Goal: Information Seeking & Learning: Learn about a topic

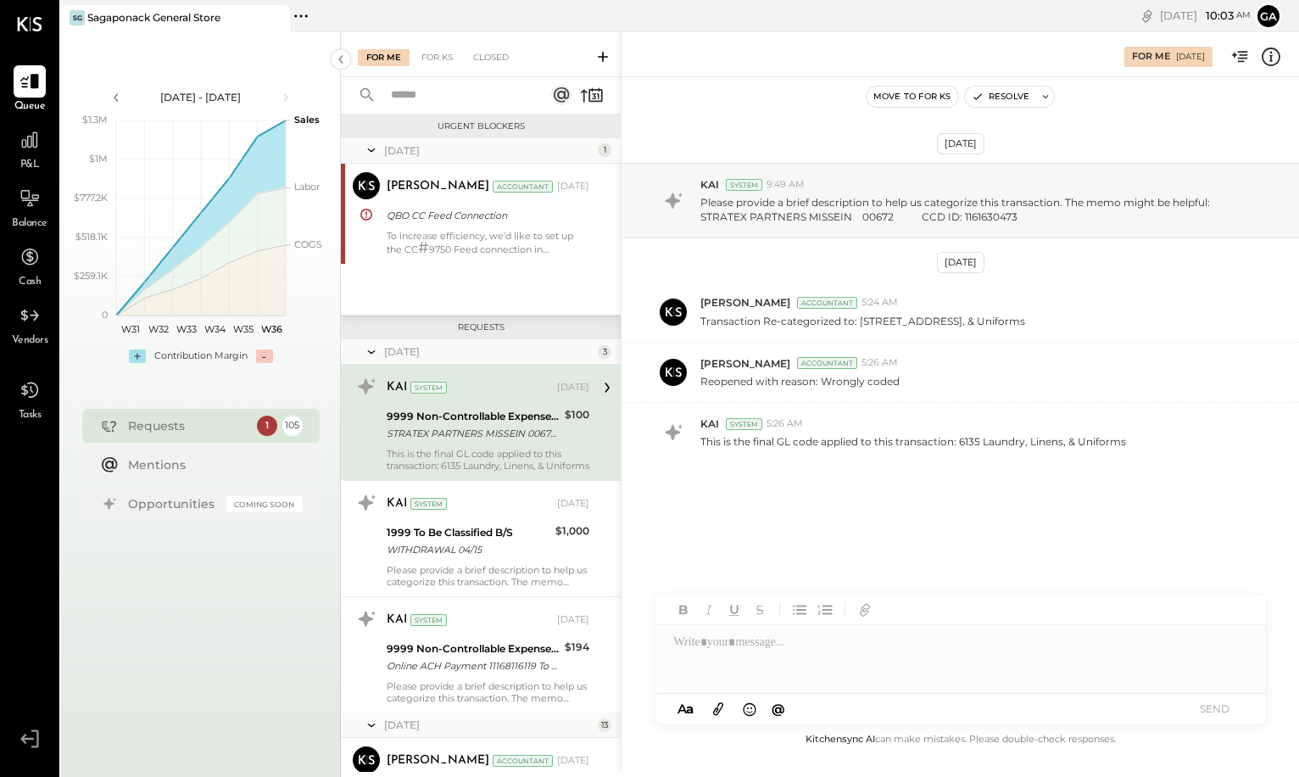
click at [24, 156] on div "P&L" at bounding box center [30, 148] width 32 height 49
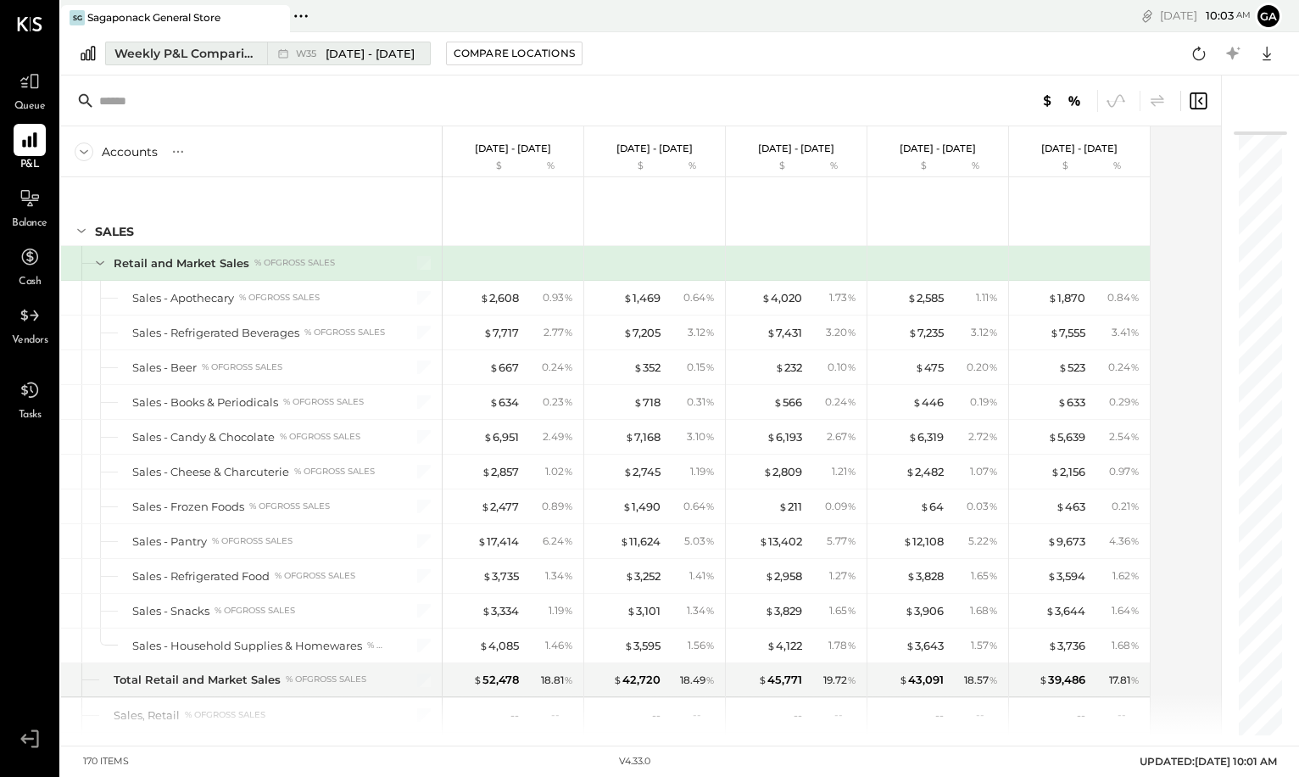
click at [325, 55] on div "W35 [DATE] - [DATE]" at bounding box center [355, 54] width 119 height 16
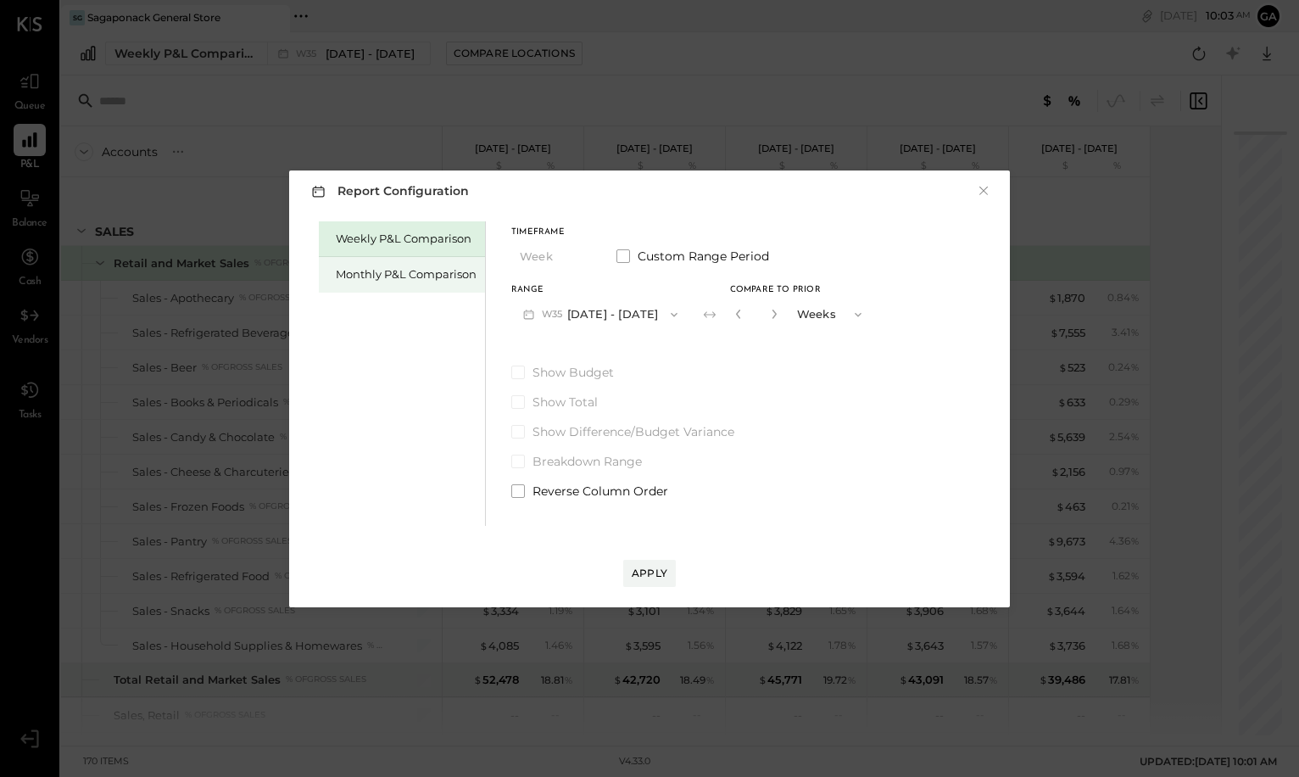
click at [393, 265] on div "Monthly P&L Comparison" at bounding box center [402, 275] width 166 height 36
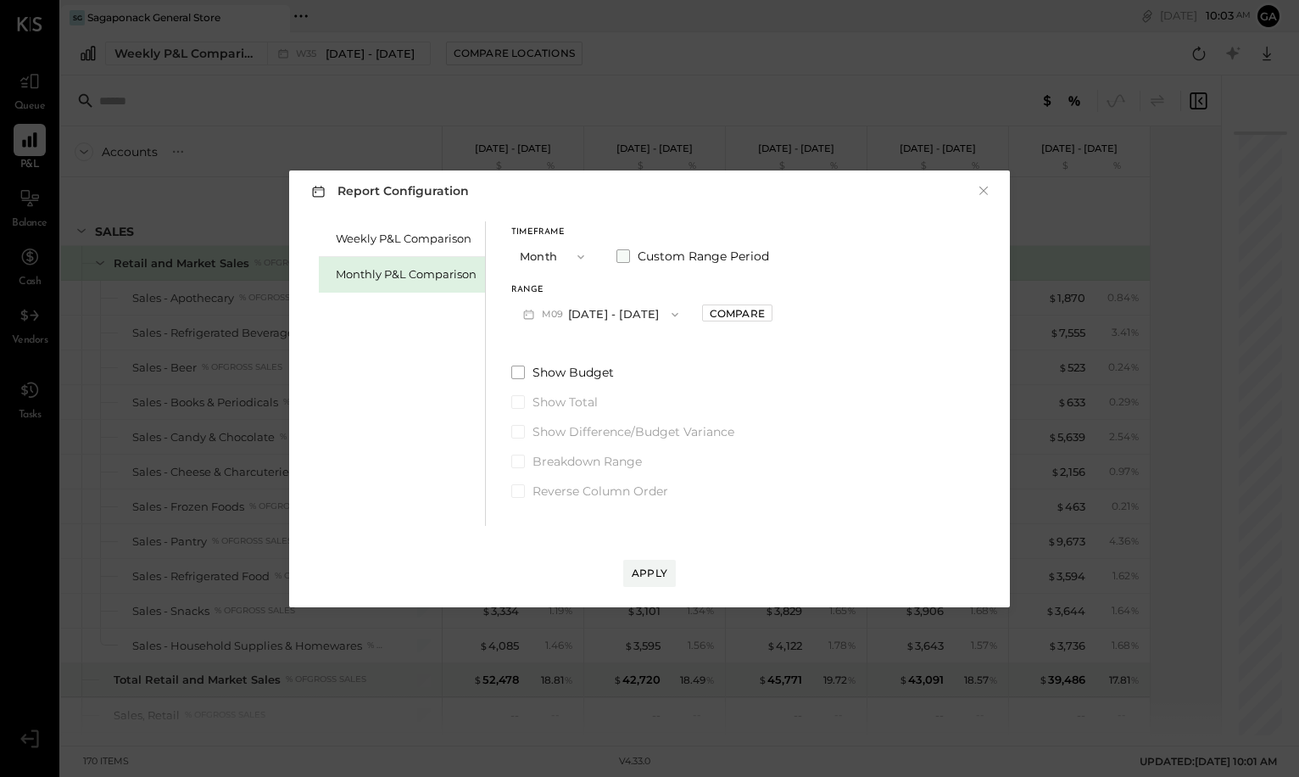
click at [617, 256] on span at bounding box center [624, 256] width 14 height 14
click at [567, 318] on button "[DATE]" at bounding box center [561, 314] width 101 height 31
click at [587, 501] on div "[DATE]" at bounding box center [583, 496] width 142 height 36
click at [743, 310] on button "[DATE]" at bounding box center [703, 314] width 101 height 31
click at [709, 314] on span "[DATE]" at bounding box center [691, 316] width 36 height 14
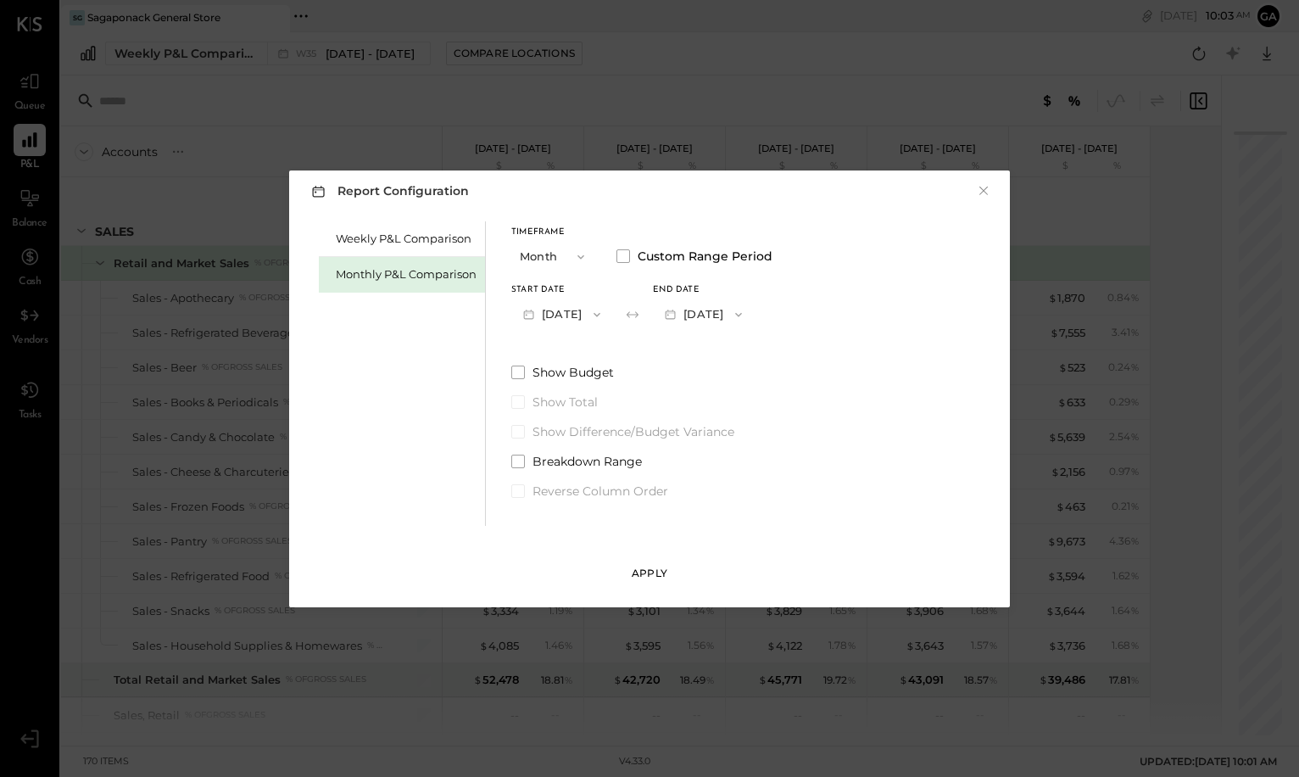
click at [656, 568] on div "Apply" at bounding box center [650, 573] width 36 height 14
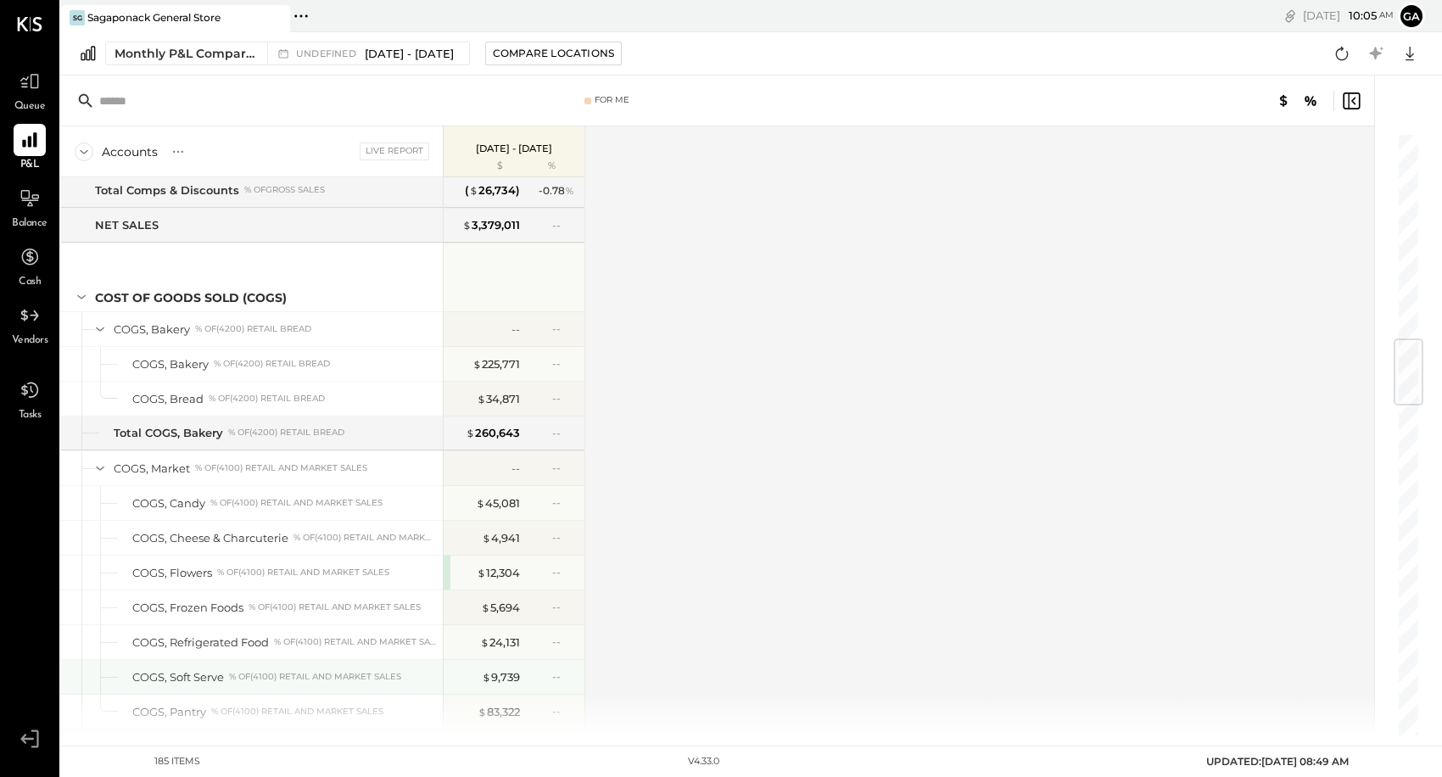
scroll to position [1746, 0]
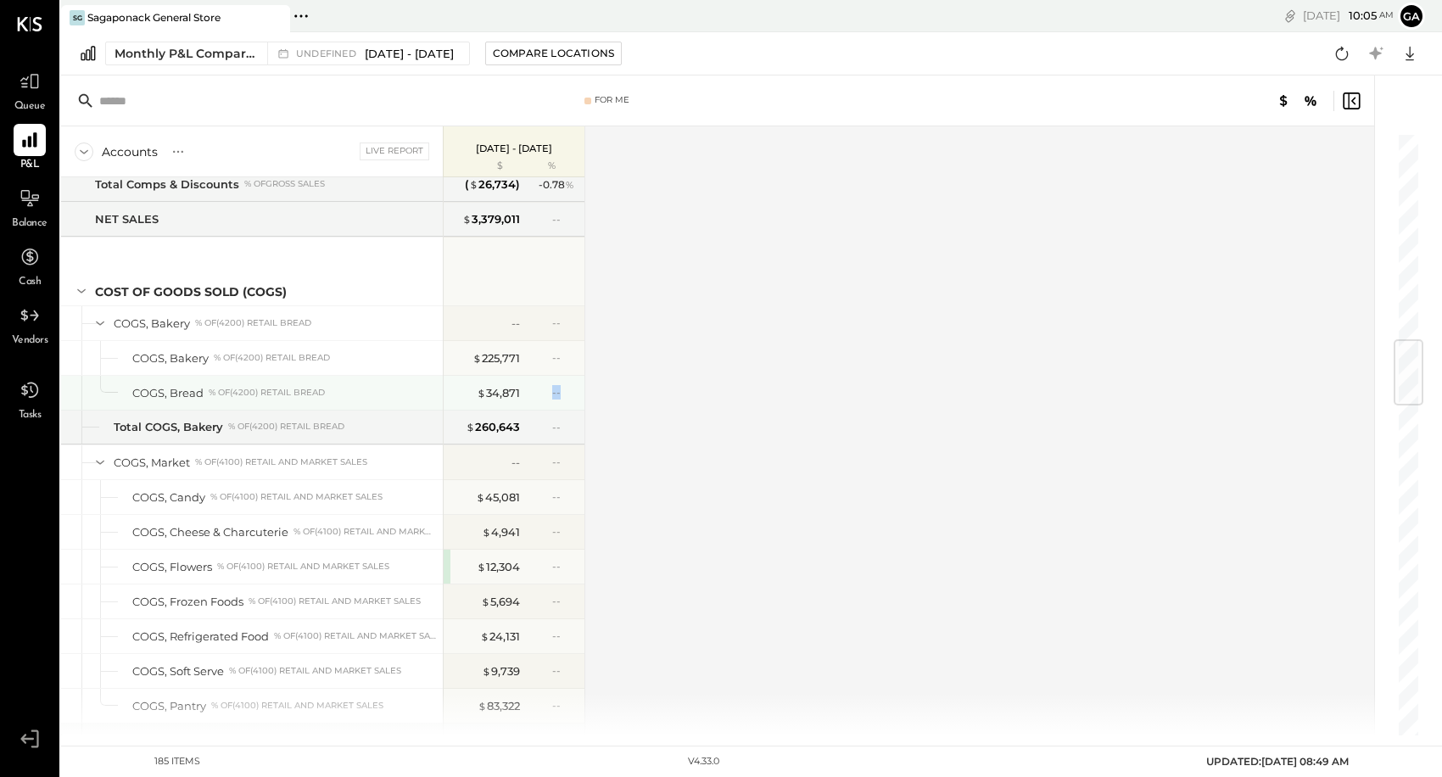
drag, startPoint x: 561, startPoint y: 390, endPoint x: 538, endPoint y: 388, distance: 23.0
click at [538, 388] on div "--" at bounding box center [551, 392] width 55 height 14
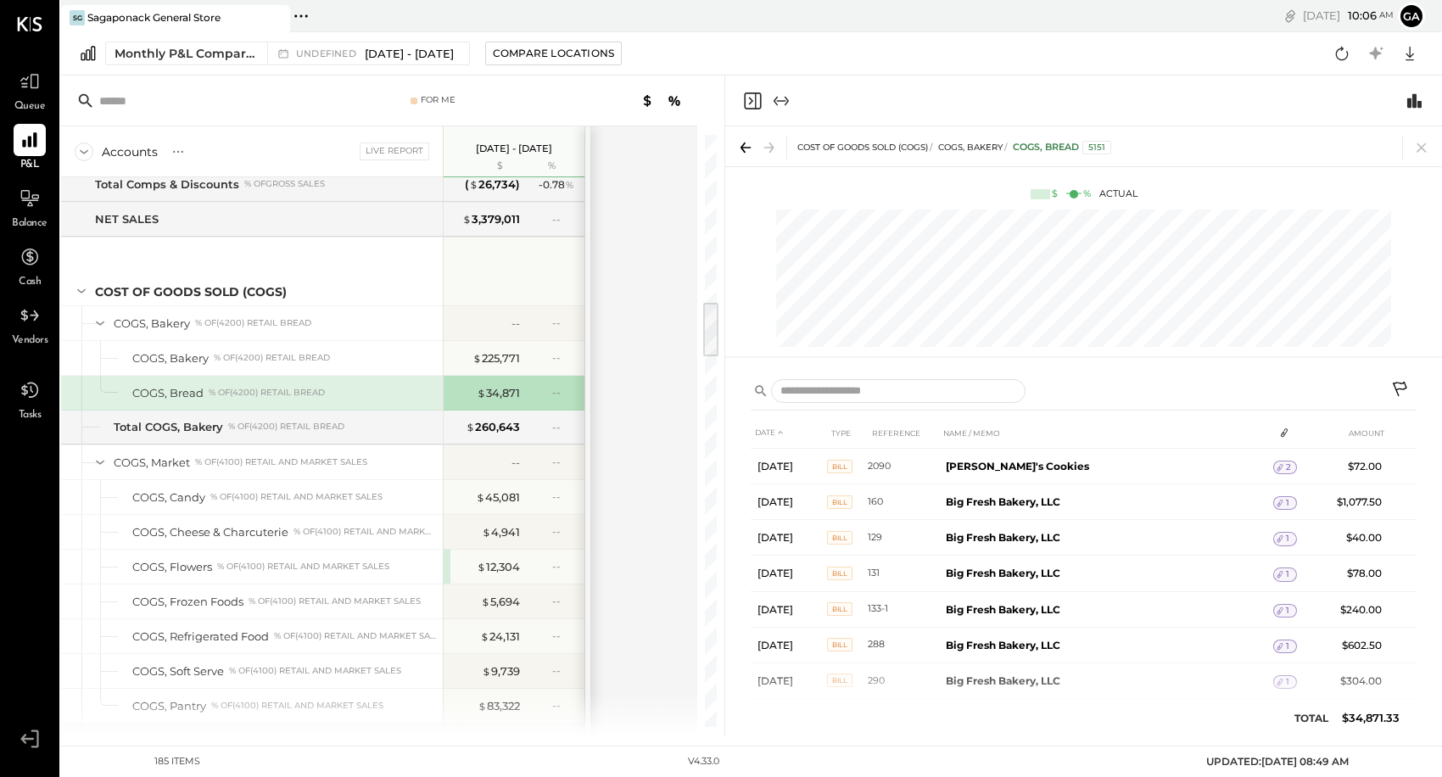
click at [640, 430] on div "Accounts S % GL Live Report [DATE] - [DATE] $ % SALES Retail and Market Sales %…" at bounding box center [380, 430] width 639 height 609
click at [1299, 148] on icon at bounding box center [1420, 147] width 9 height 9
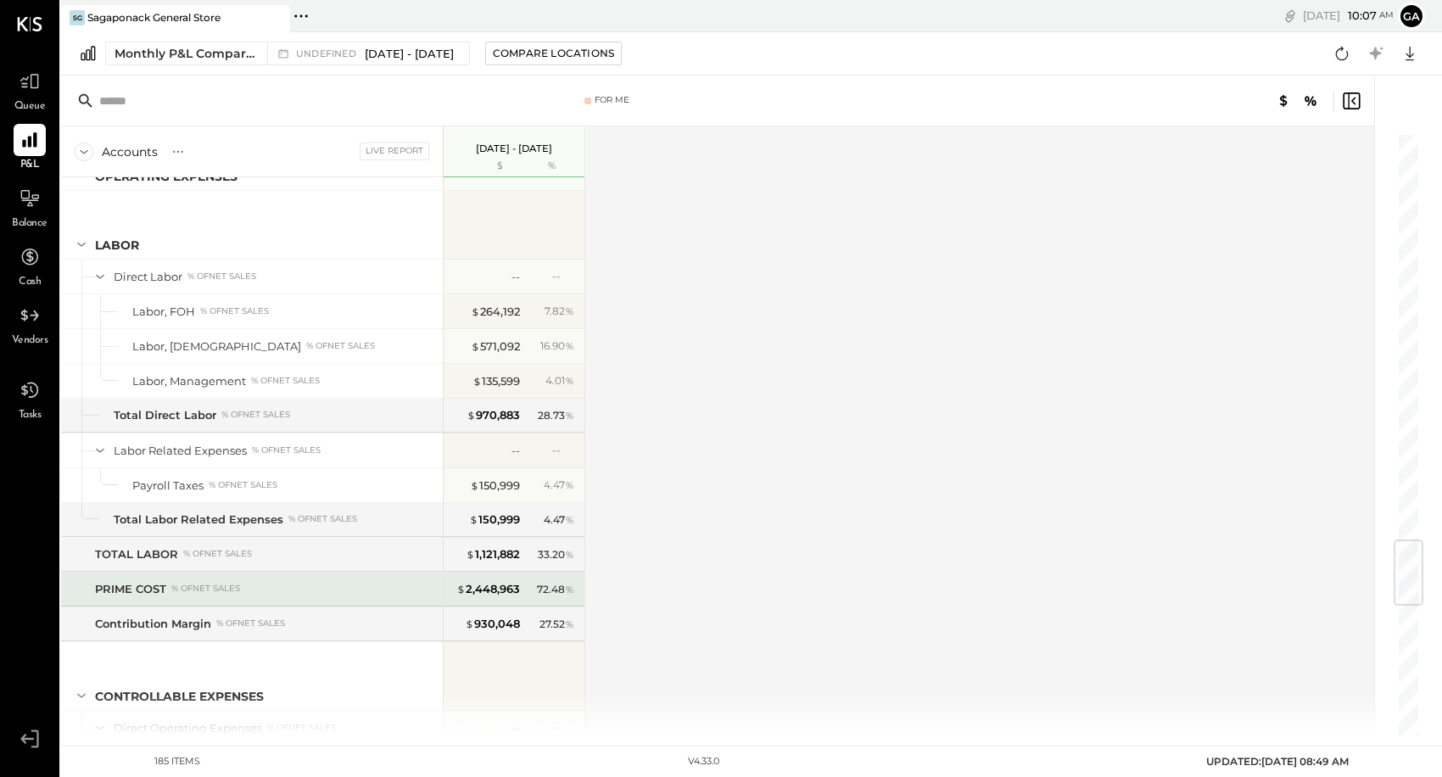
scroll to position [3428, 0]
drag, startPoint x: 414, startPoint y: 578, endPoint x: 422, endPoint y: 579, distance: 8.6
click at [422, 579] on div "PRIME COST % of NET SALES" at bounding box center [265, 586] width 341 height 16
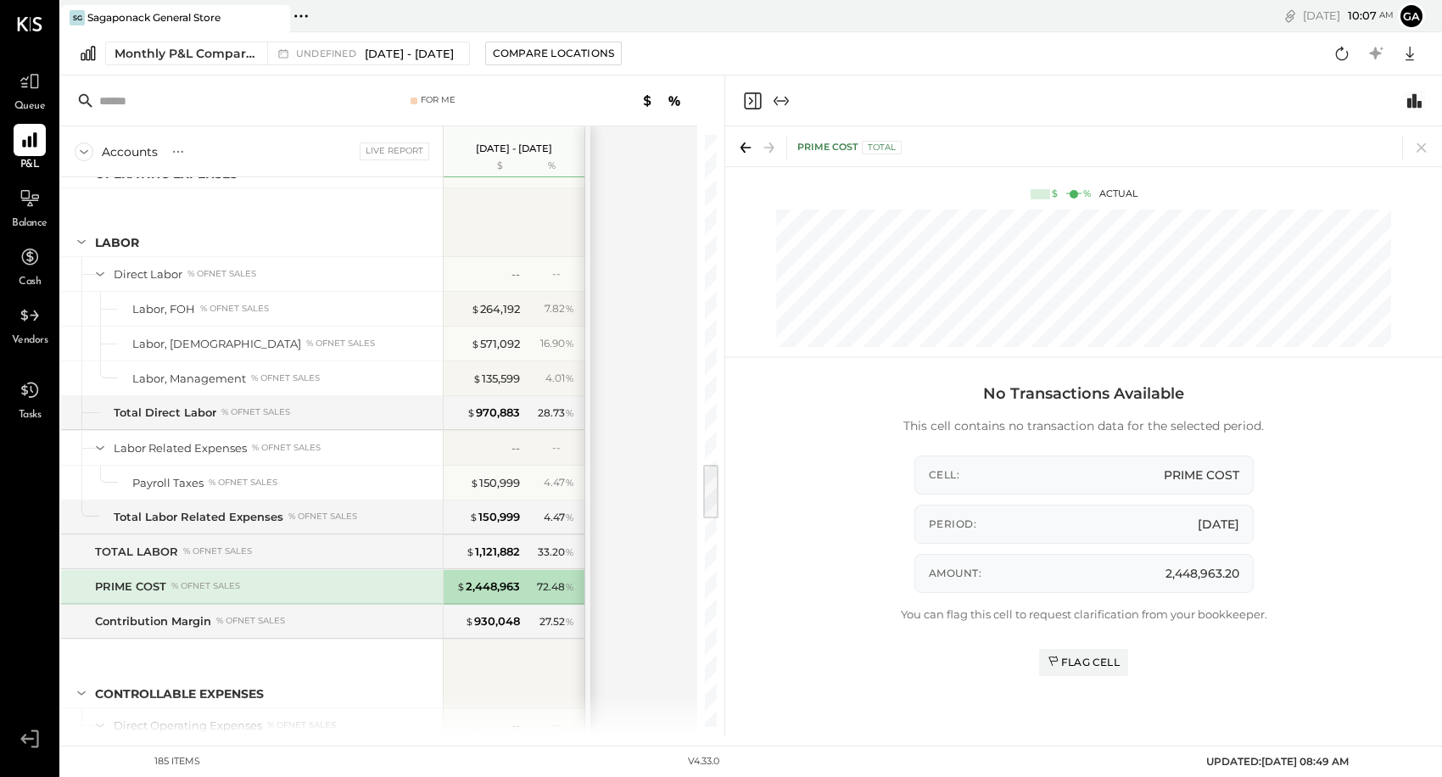
click at [1299, 91] on icon "Switch to Chart module" at bounding box center [1415, 101] width 20 height 20
click at [1299, 106] on icon "Switch to Chart module" at bounding box center [1415, 101] width 20 height 20
click at [1299, 154] on icon at bounding box center [1422, 148] width 24 height 24
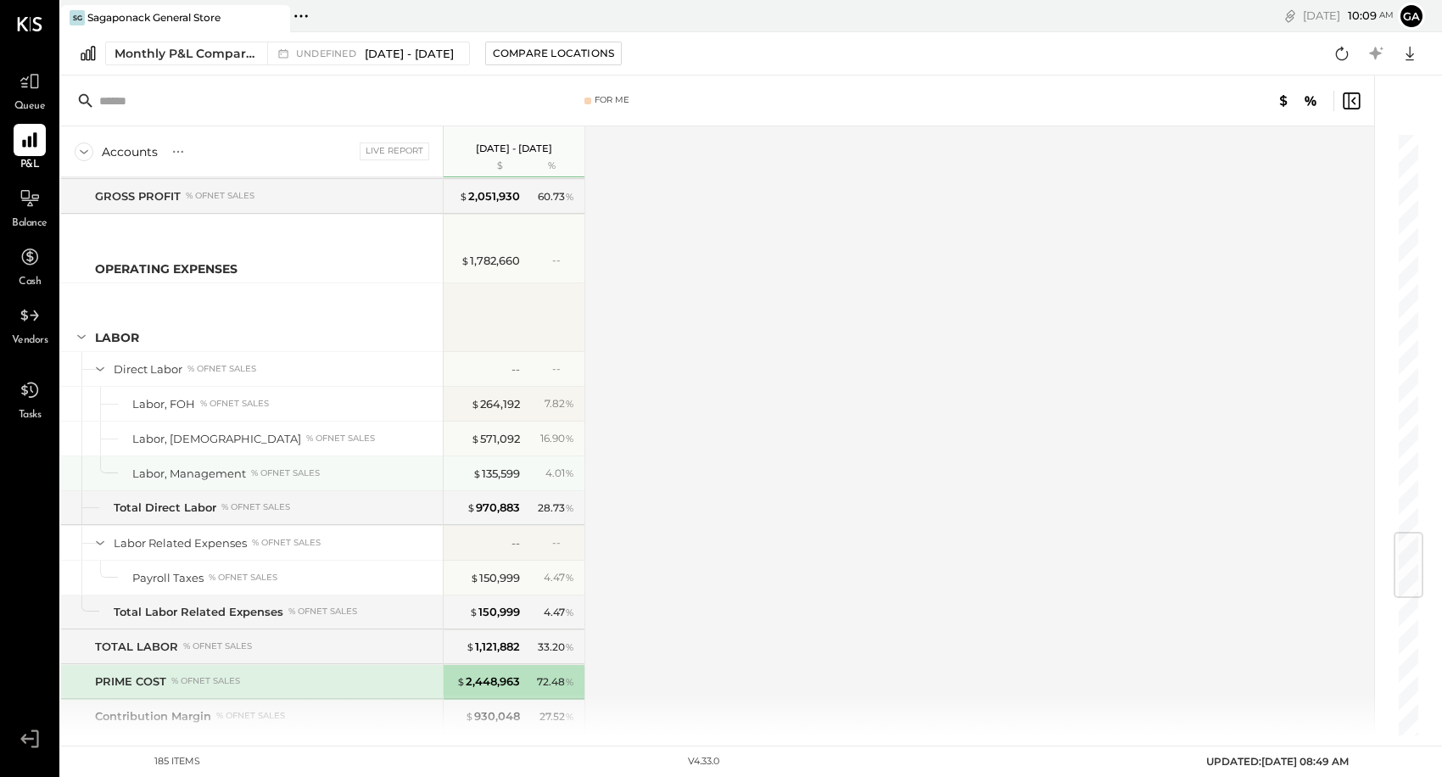
scroll to position [3406, 0]
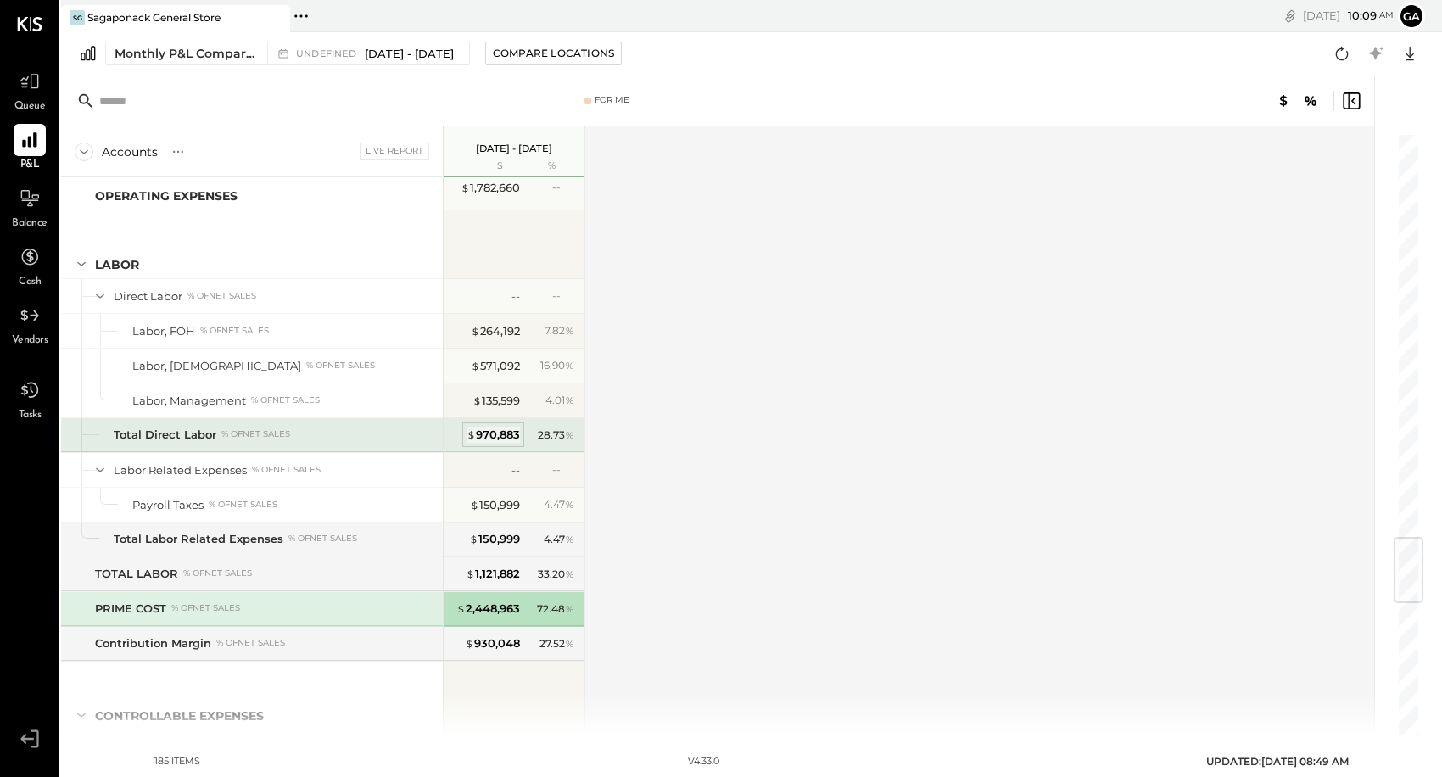
click at [483, 431] on div "$ 970,883" at bounding box center [493, 435] width 53 height 16
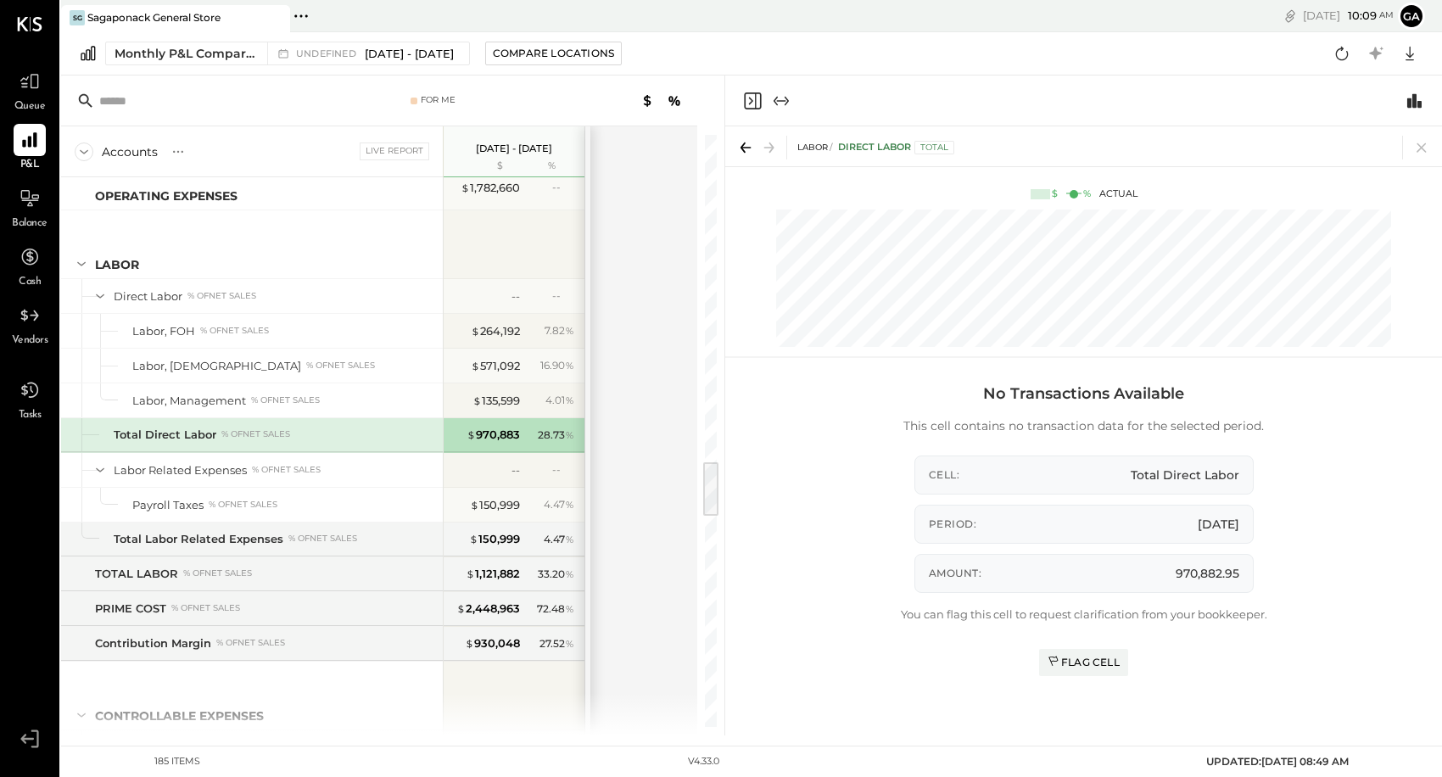
click at [1180, 514] on div "Period: [DATE]" at bounding box center [1083, 524] width 339 height 39
click at [1299, 105] on icon "Switch to Chart module" at bounding box center [1414, 100] width 14 height 14
click at [1299, 145] on icon at bounding box center [1422, 148] width 24 height 24
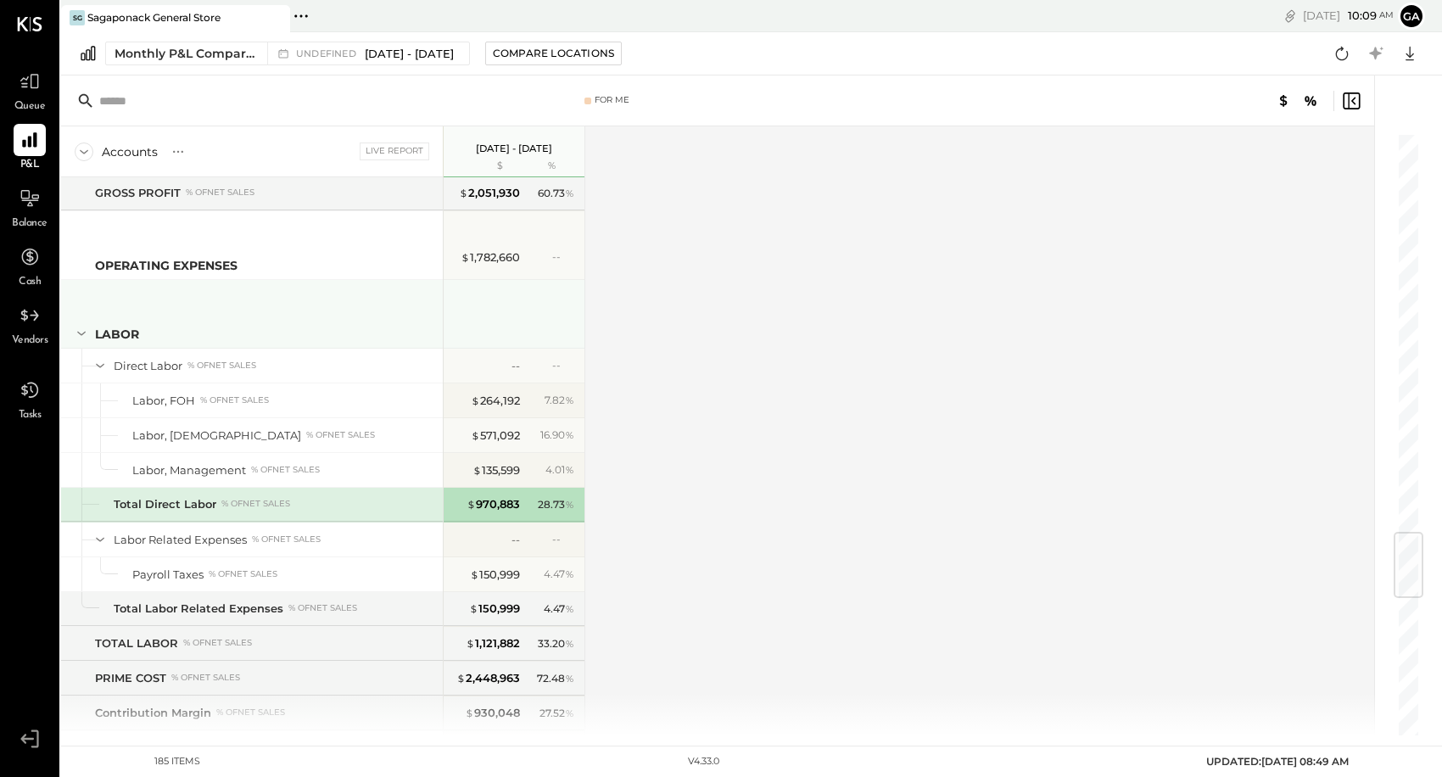
scroll to position [3099, 0]
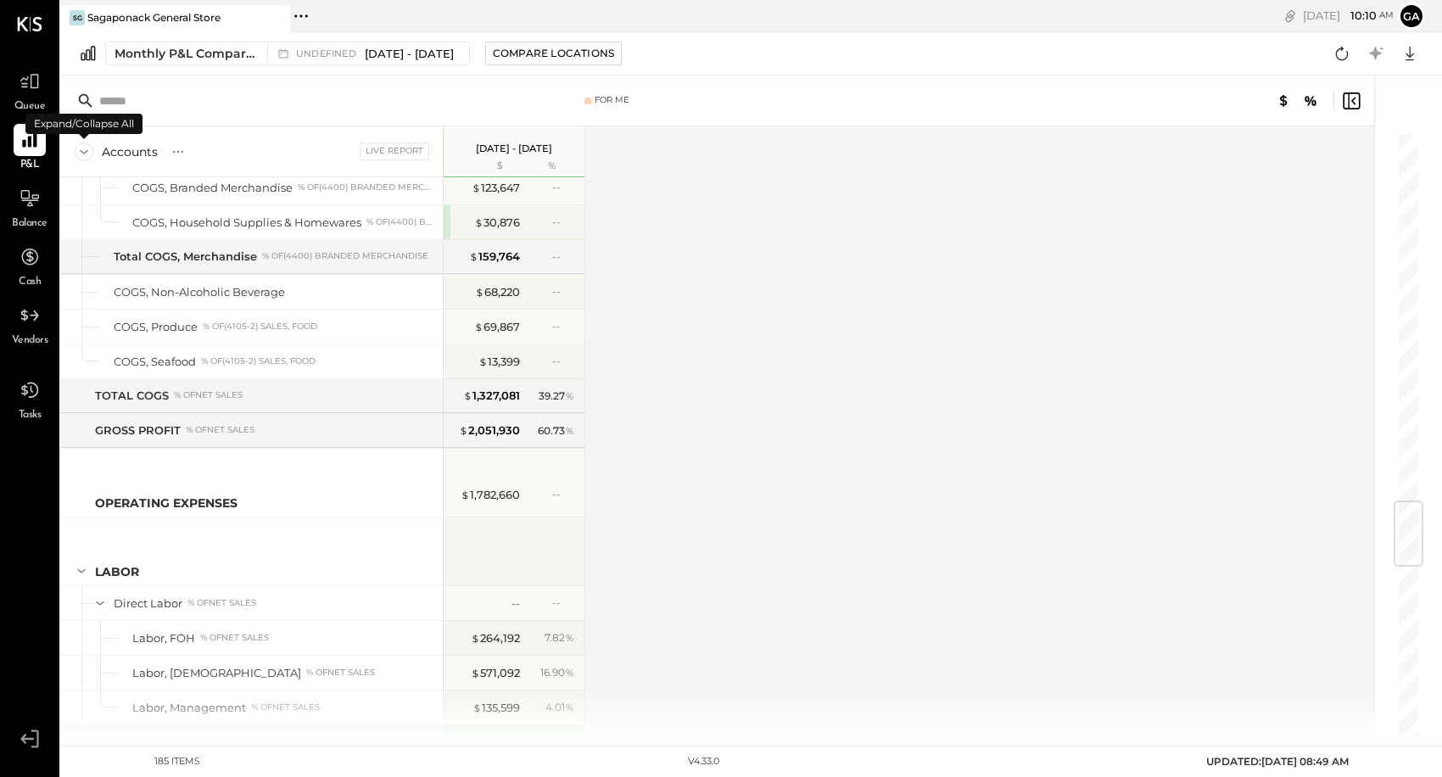
click at [83, 144] on icon at bounding box center [84, 151] width 19 height 19
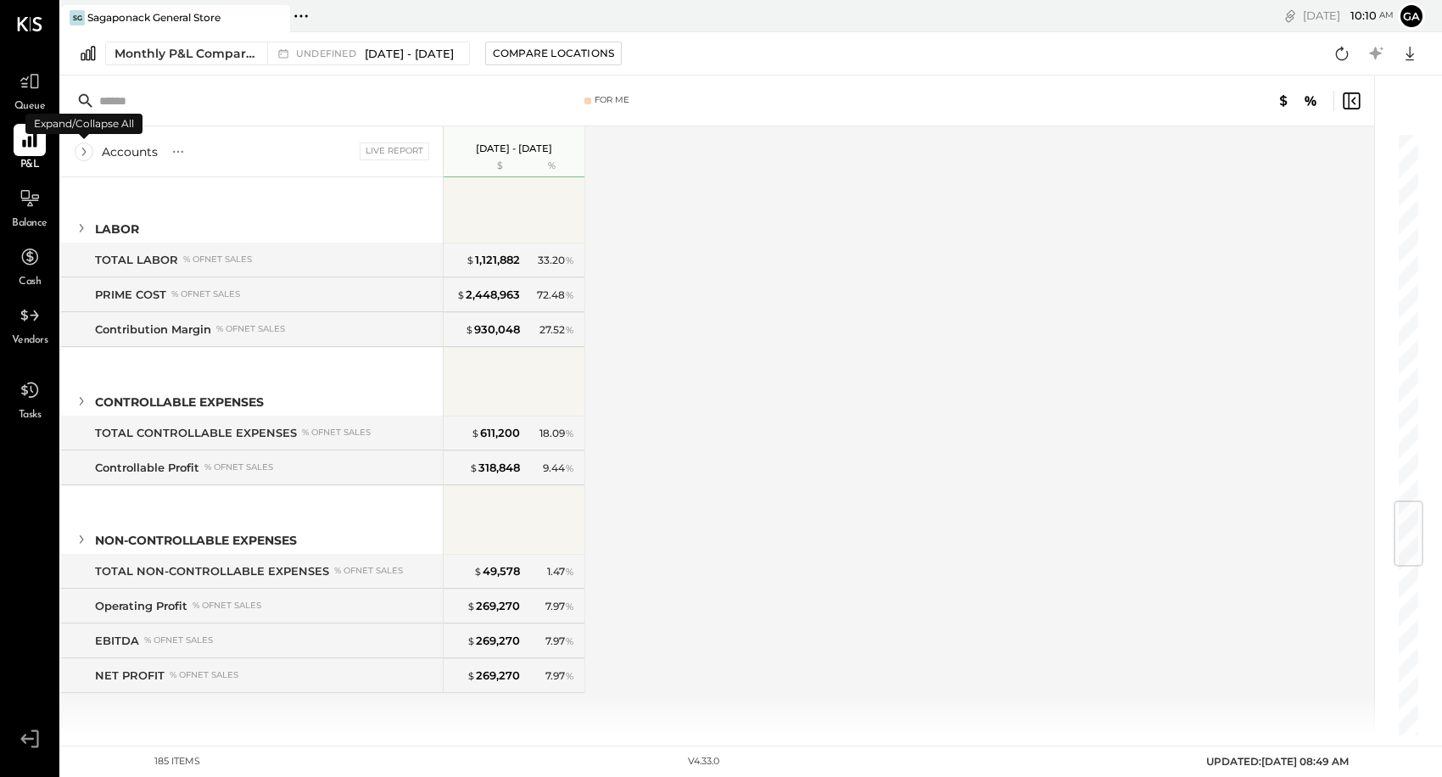
scroll to position [109, 0]
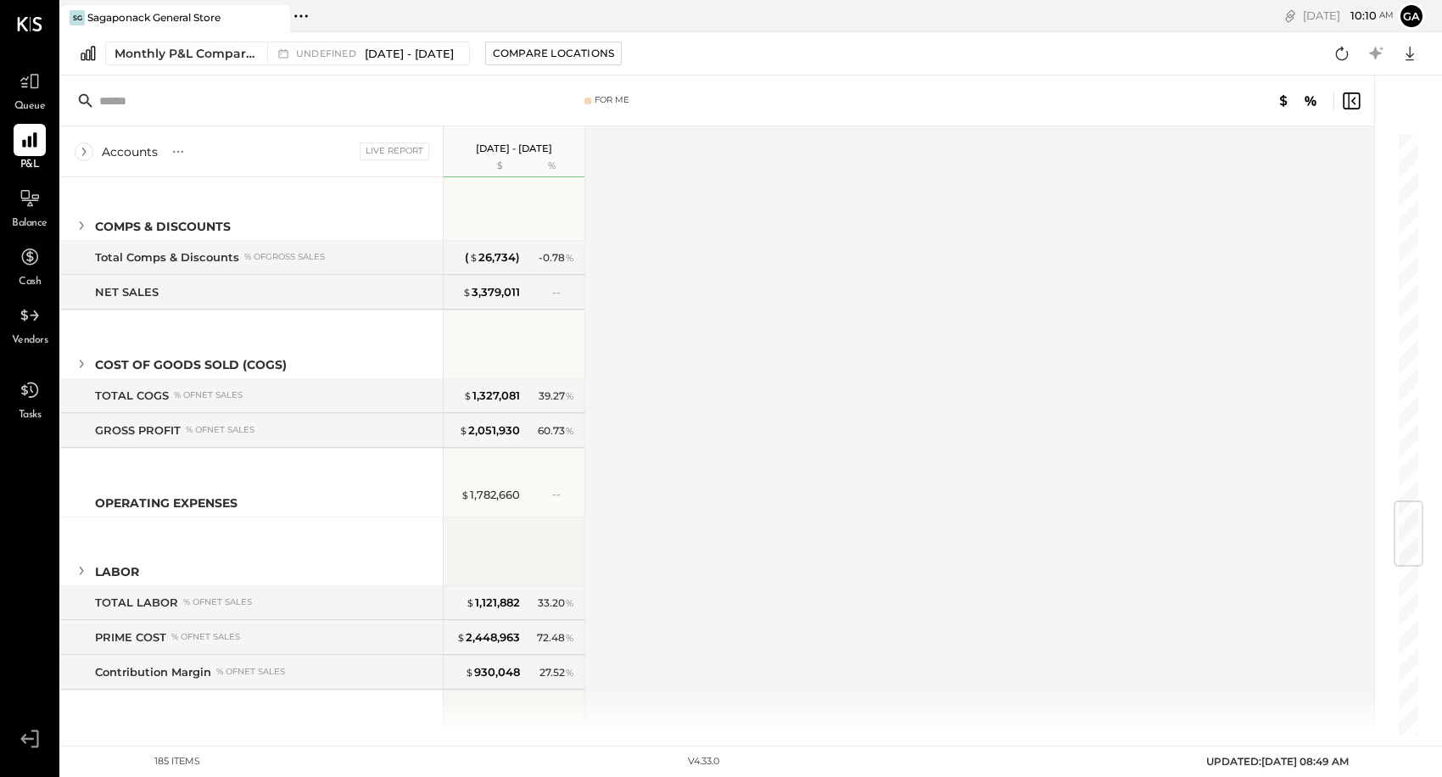
click at [83, 148] on icon at bounding box center [84, 151] width 19 height 19
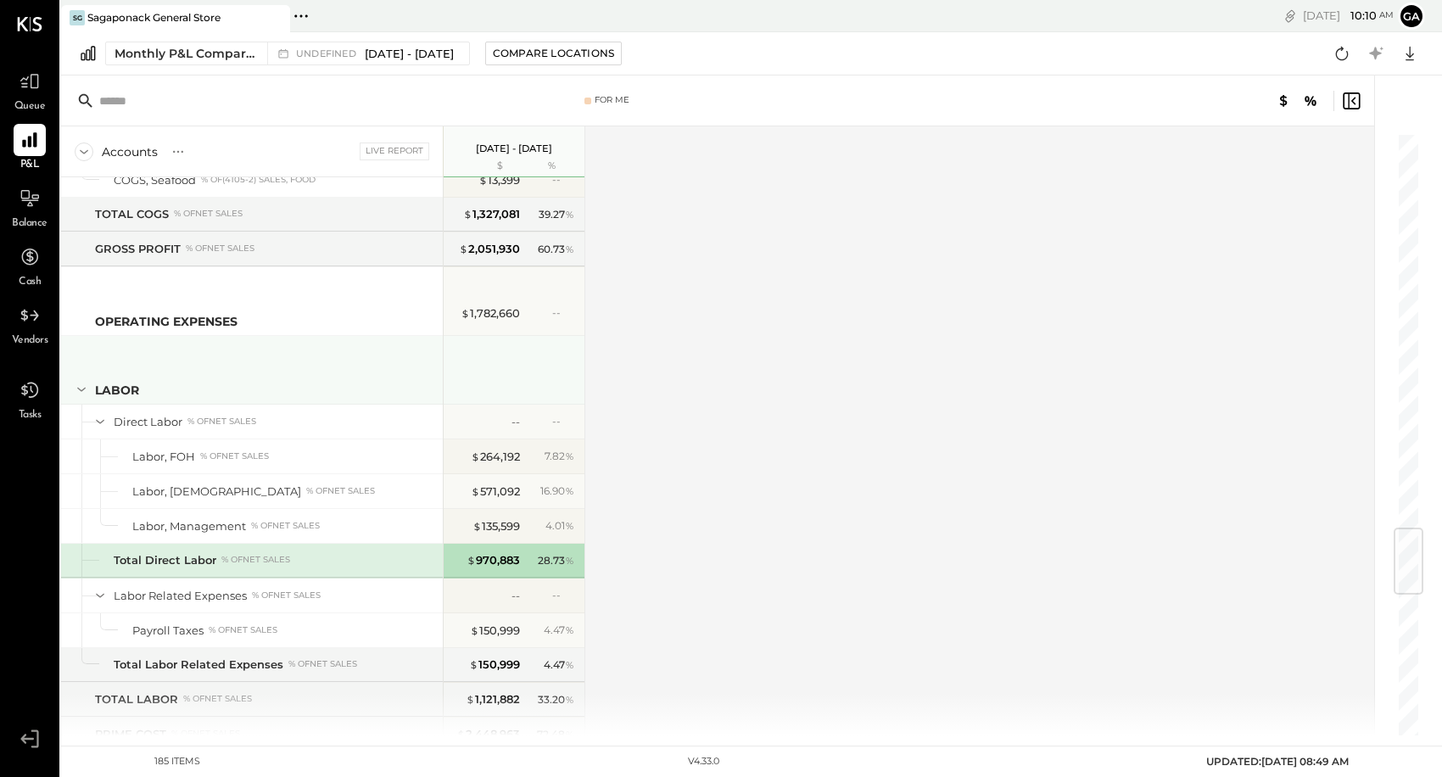
scroll to position [3346, 0]
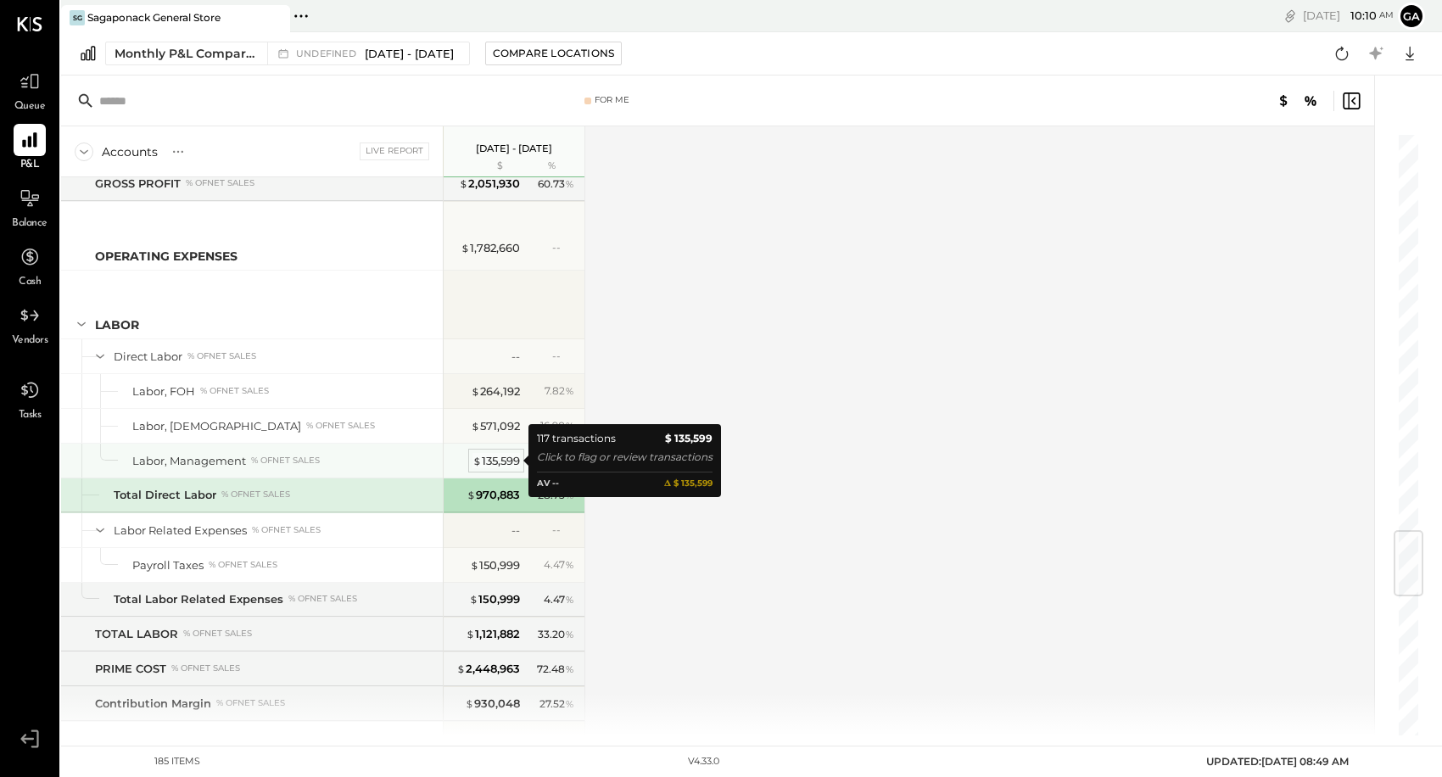
click at [502, 463] on div "$ 135,599" at bounding box center [495, 461] width 47 height 16
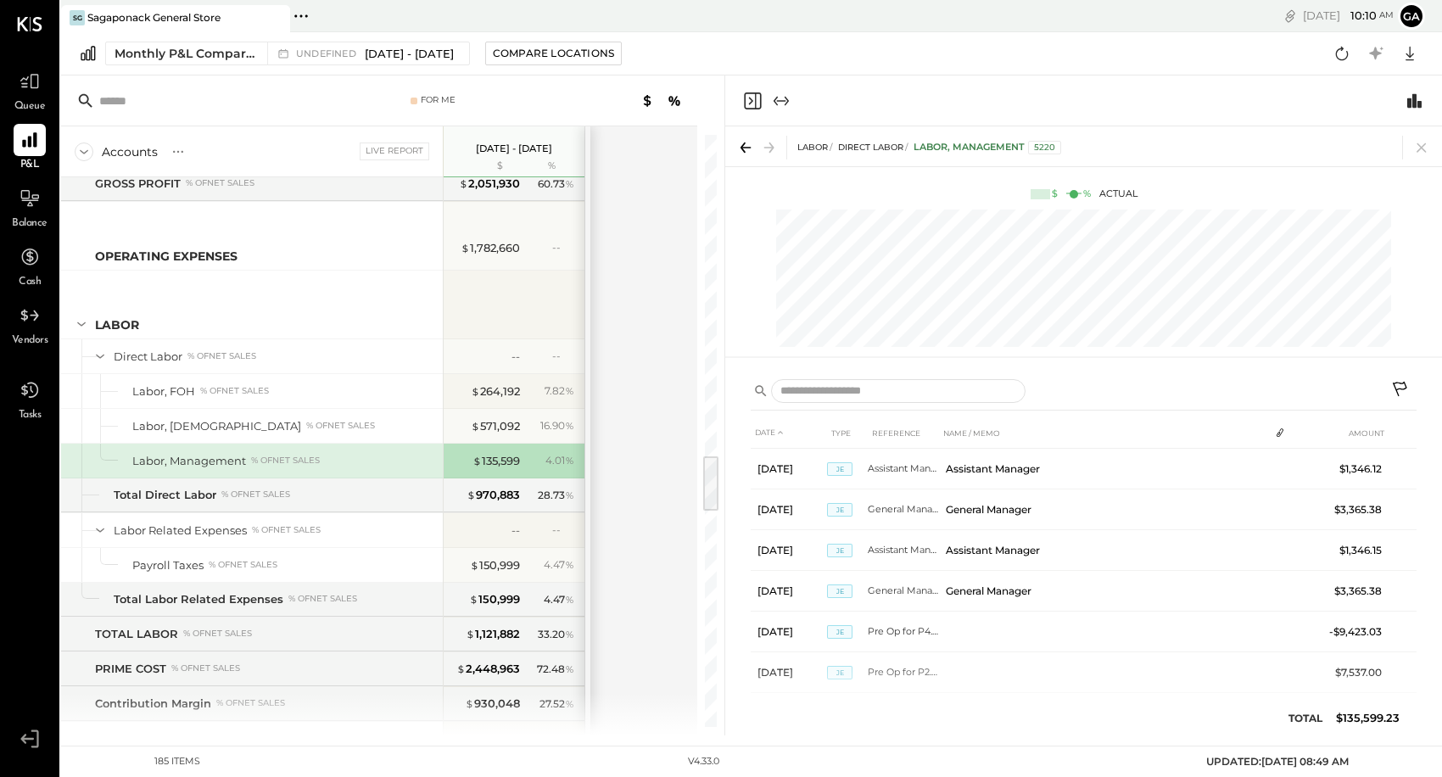
click at [651, 267] on div "Accounts S % GL Live Report [DATE] - [DATE] $ % SALES Retail and Market Sales %…" at bounding box center [380, 430] width 639 height 609
click at [1299, 152] on icon at bounding box center [1422, 148] width 24 height 24
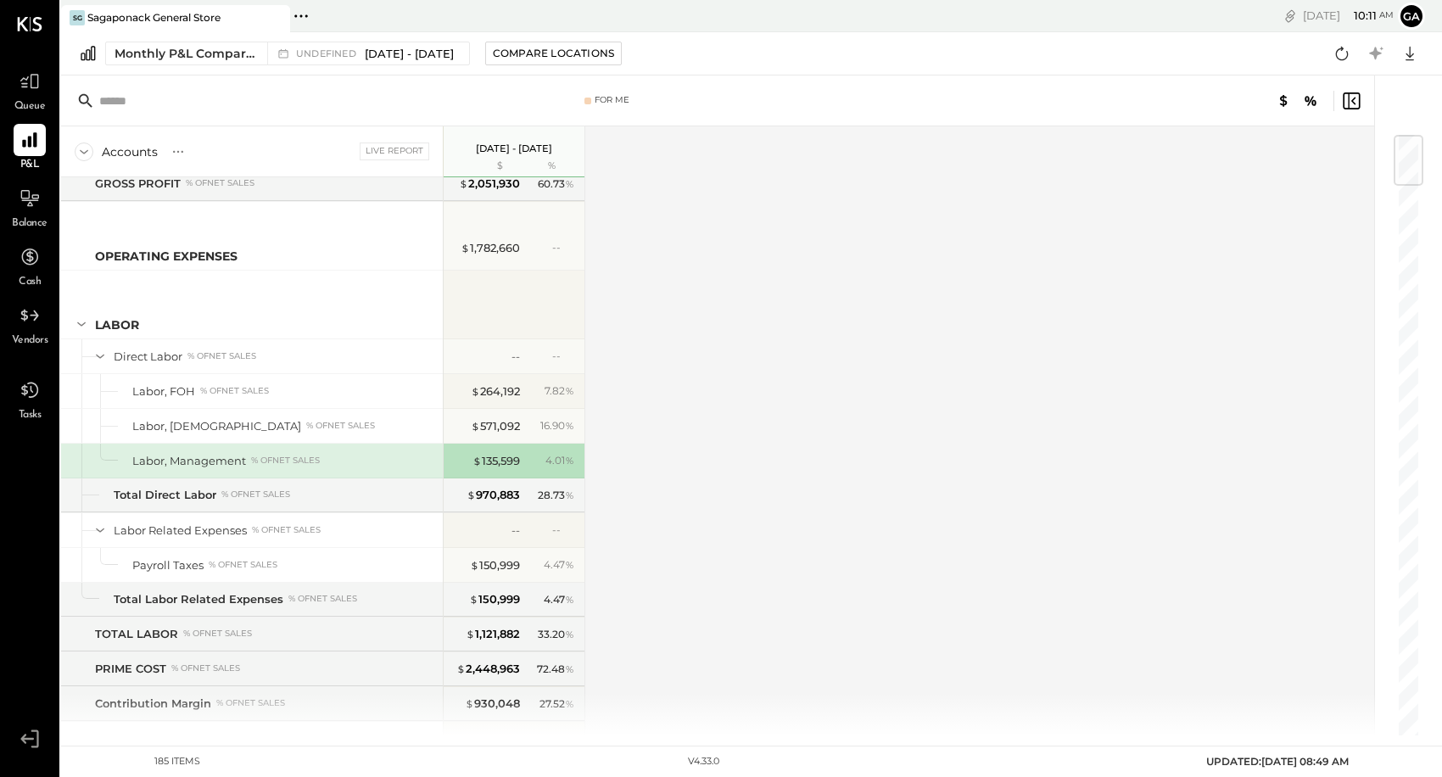
click at [718, 516] on div "Accounts S % GL Live Report [DATE] - [DATE] $ % SALES Retail and Market Sales %…" at bounding box center [719, 430] width 1316 height 609
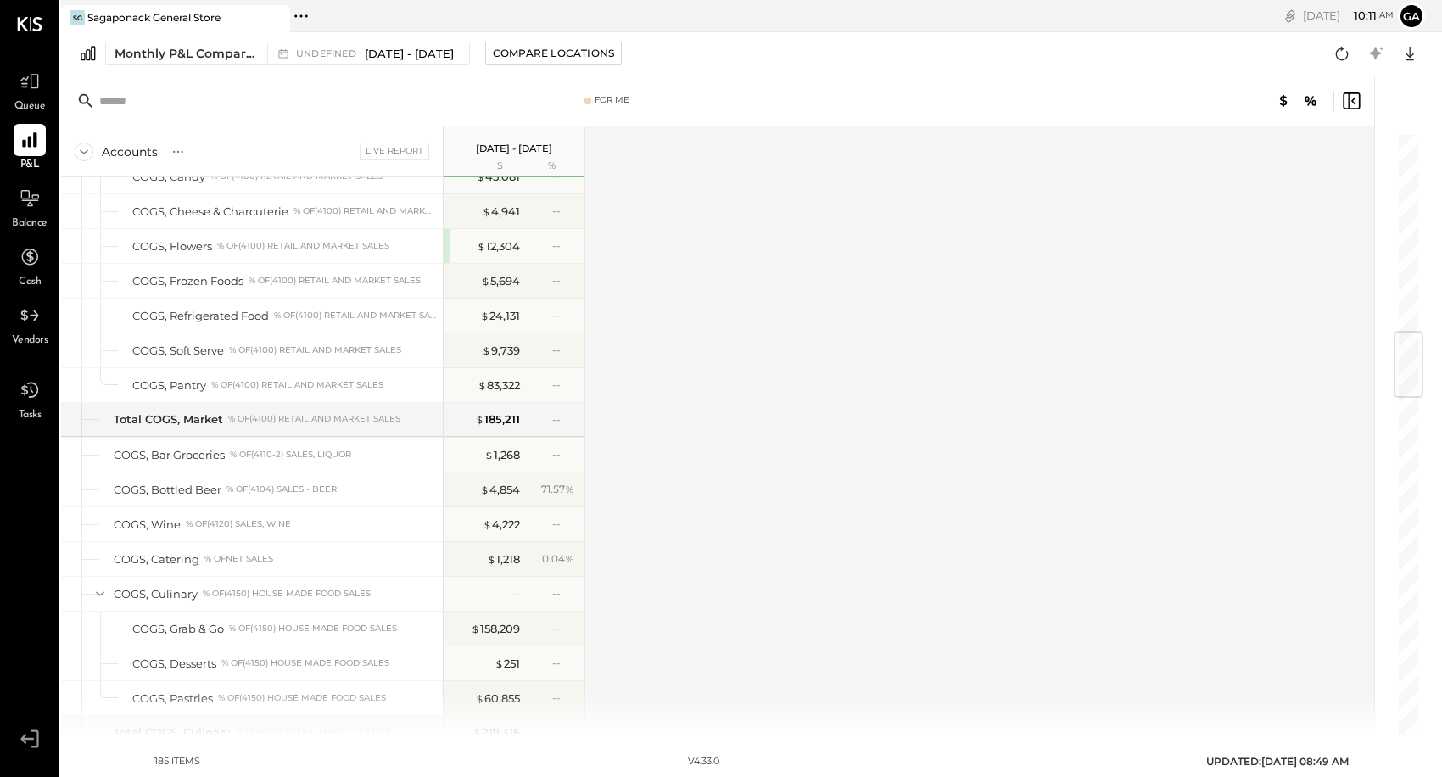
scroll to position [1678, 0]
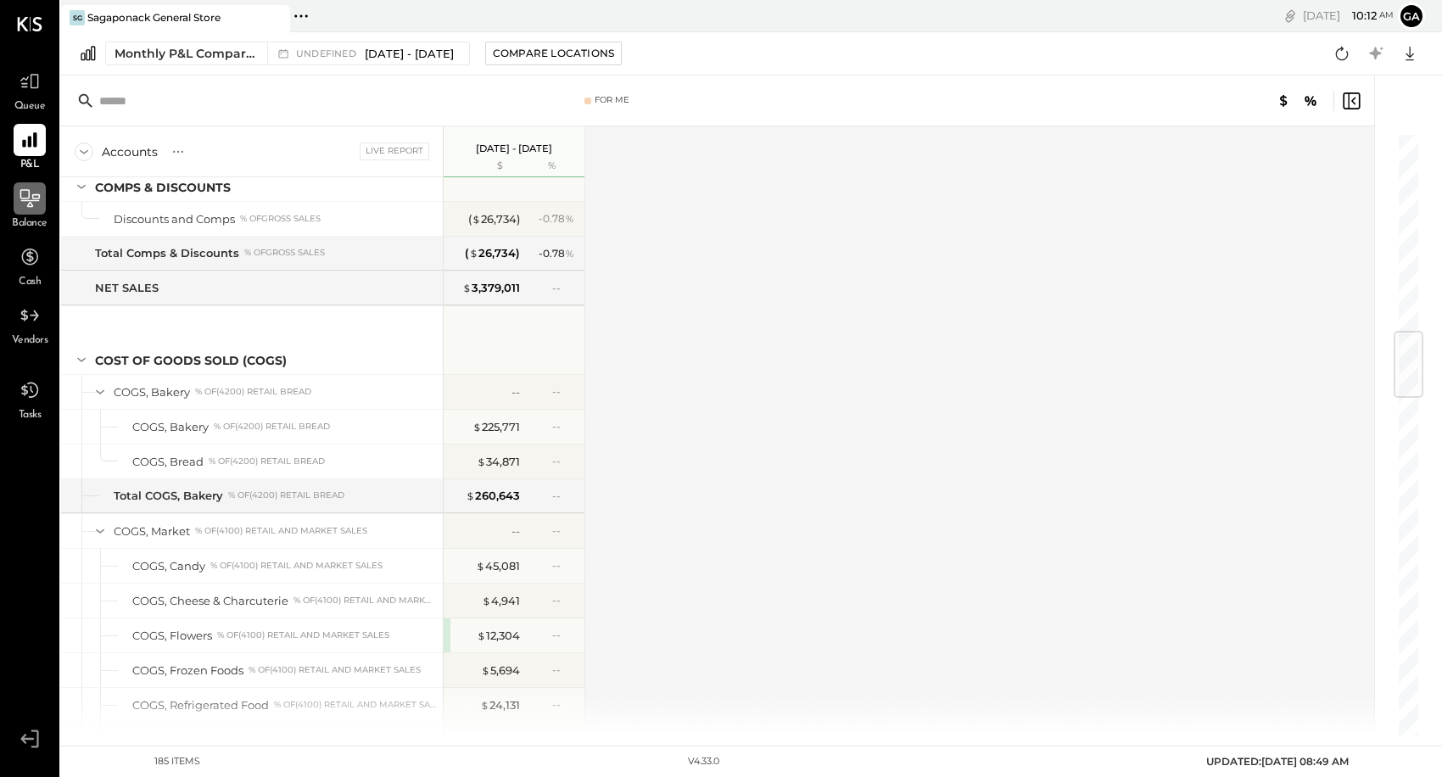
click at [24, 199] on icon at bounding box center [30, 198] width 22 height 22
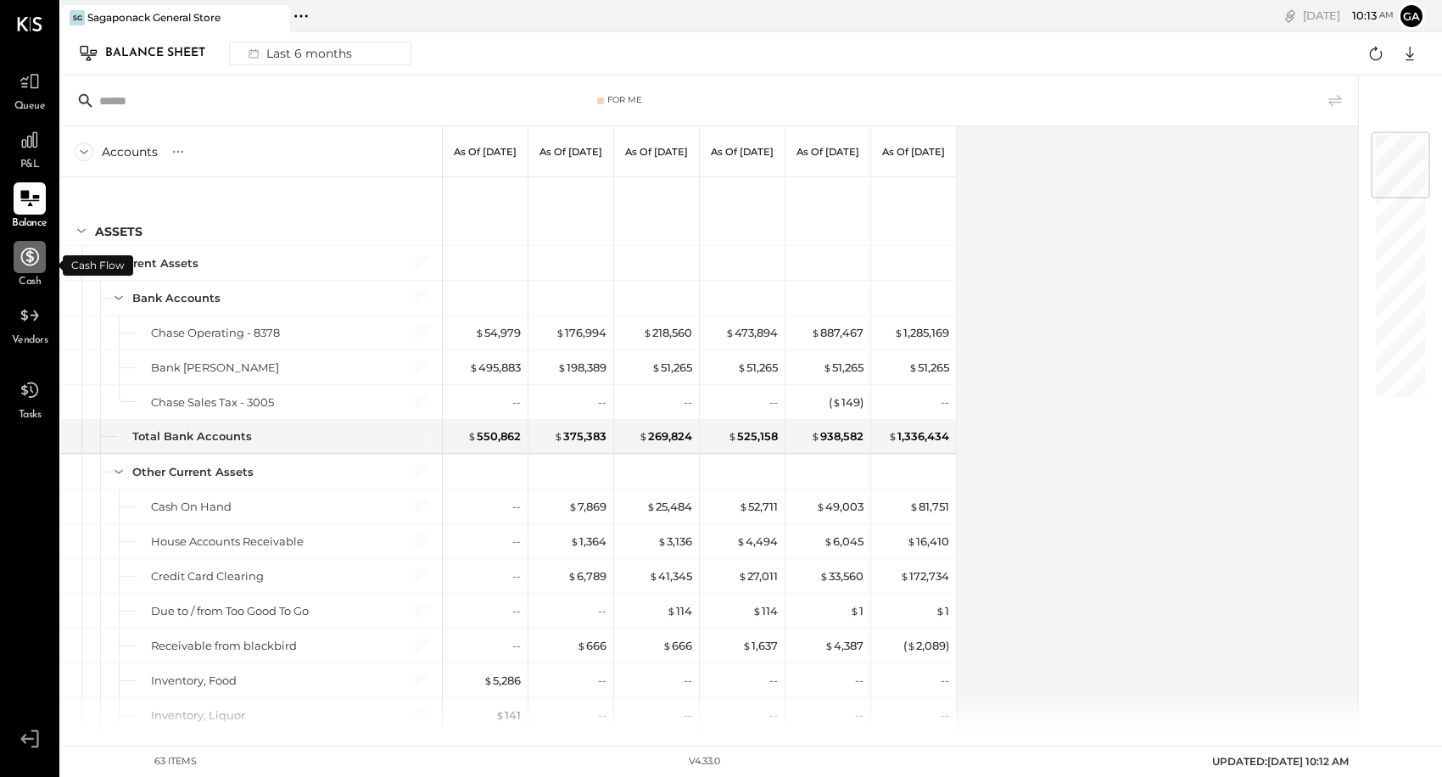
click at [29, 256] on icon at bounding box center [30, 257] width 18 height 18
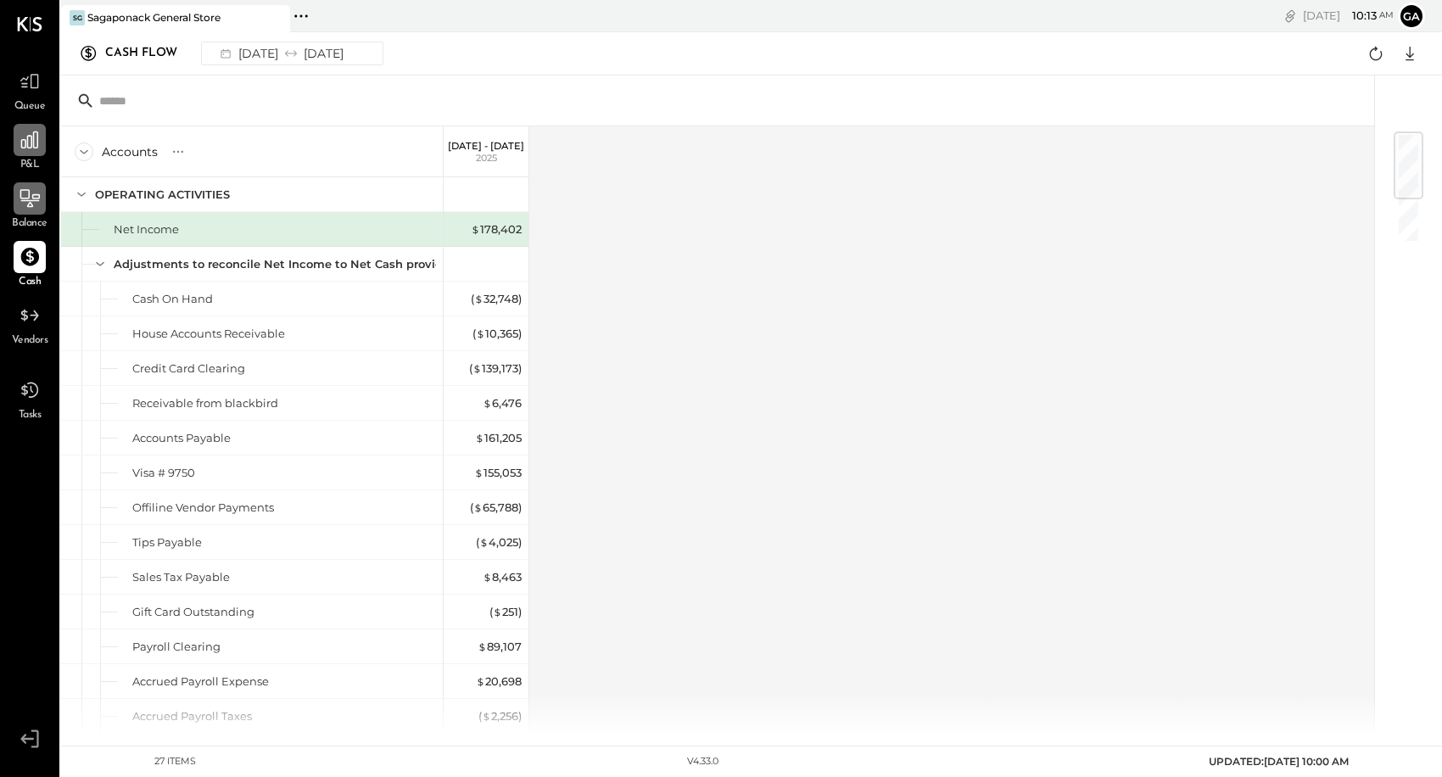
click at [31, 145] on icon at bounding box center [29, 139] width 17 height 17
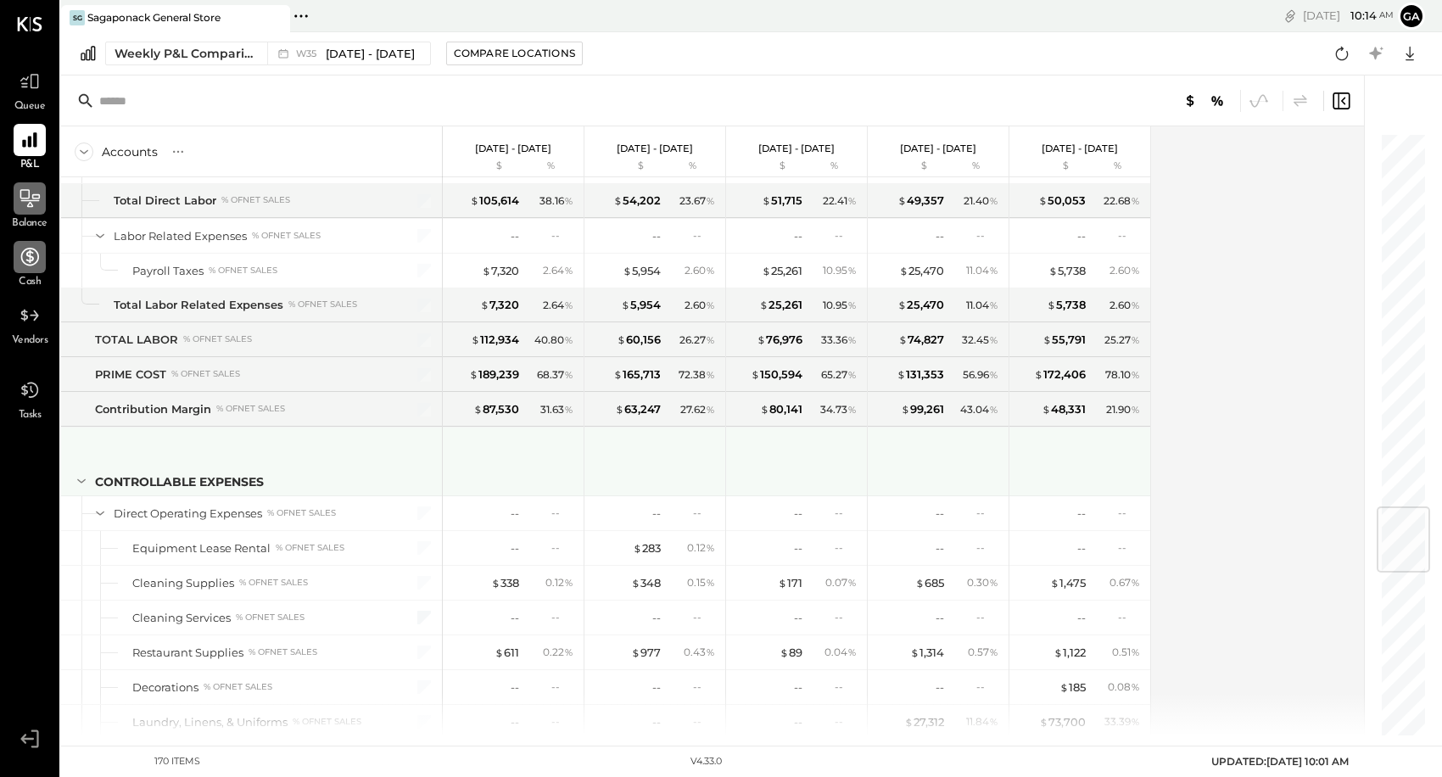
scroll to position [3117, 0]
